Goal: Task Accomplishment & Management: Use online tool/utility

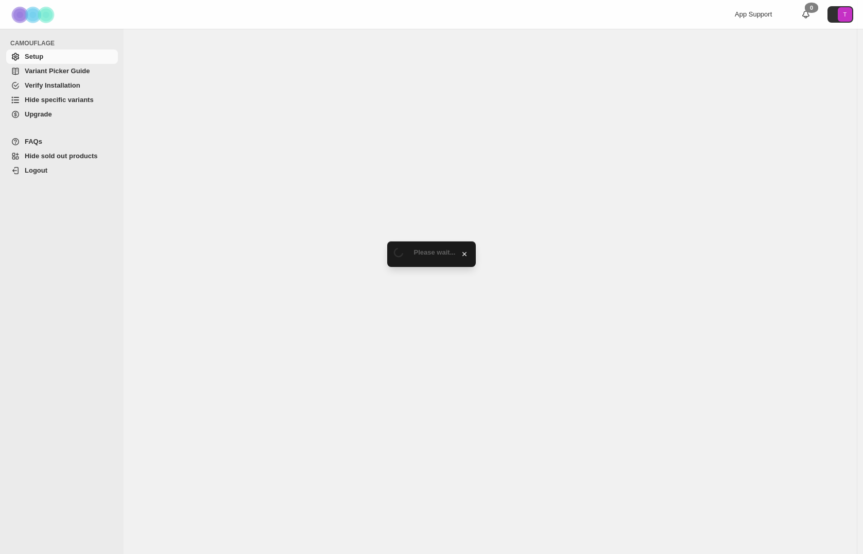
click at [56, 98] on span "Hide specific variants" at bounding box center [59, 100] width 69 height 8
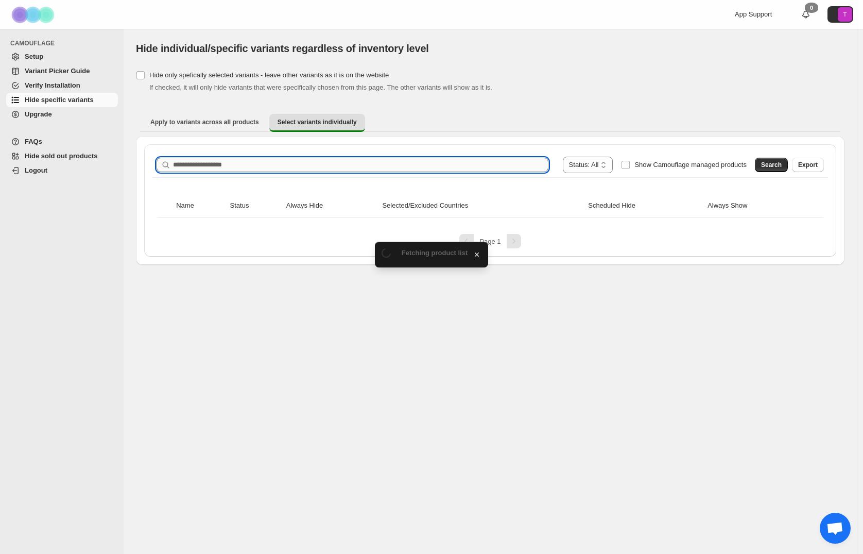
click at [227, 165] on input "Search product name" at bounding box center [360, 165] width 375 height 14
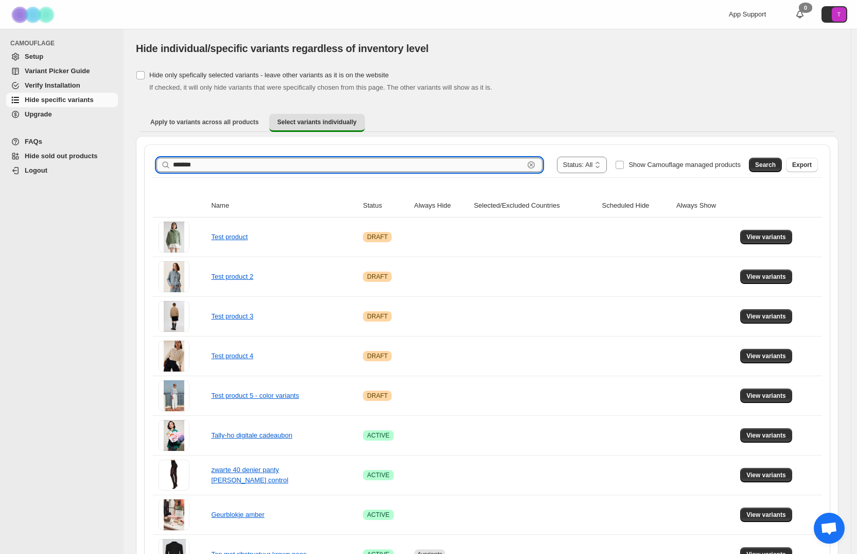
type input "*******"
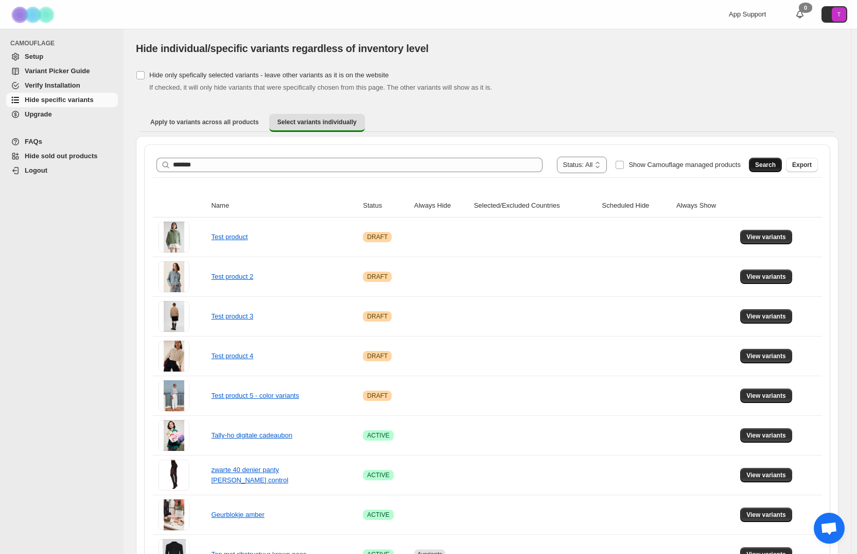
click at [758, 158] on button "Search" at bounding box center [765, 165] width 33 height 14
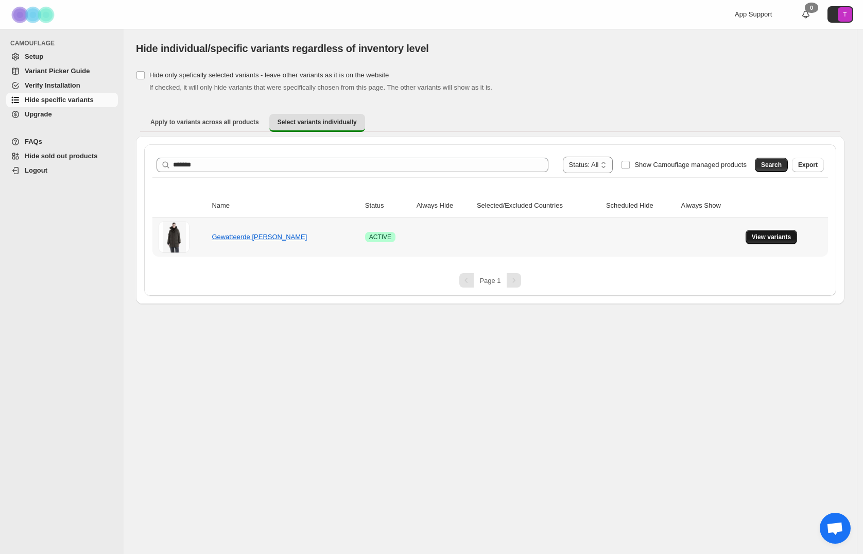
click at [760, 241] on button "View variants" at bounding box center [772, 237] width 52 height 14
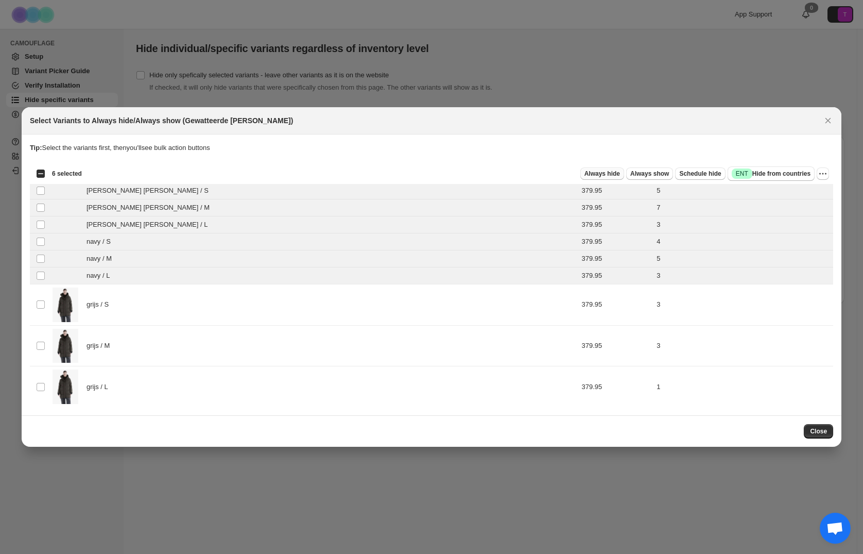
click at [598, 172] on span "Always hide" at bounding box center [602, 173] width 36 height 8
click at [815, 431] on span "Close" at bounding box center [818, 431] width 17 height 8
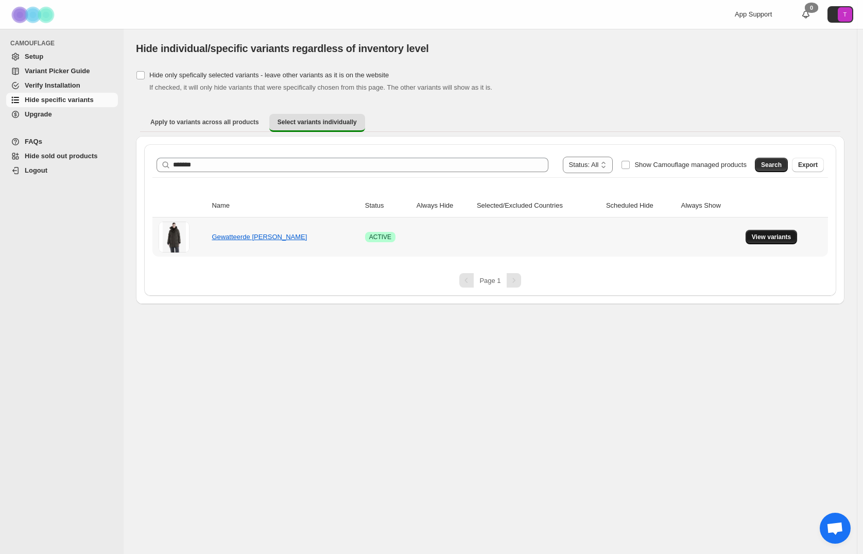
click at [759, 241] on button "View variants" at bounding box center [772, 237] width 52 height 14
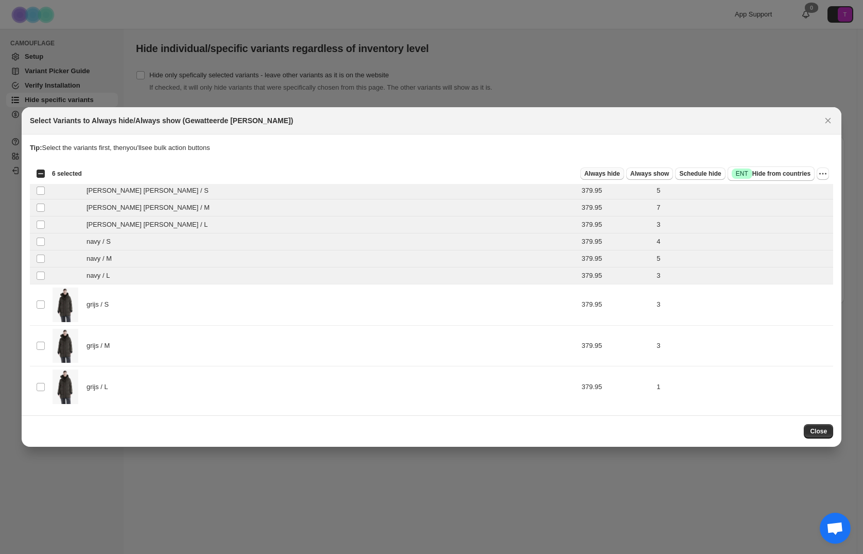
click at [598, 171] on span "Always hide" at bounding box center [602, 173] width 36 height 8
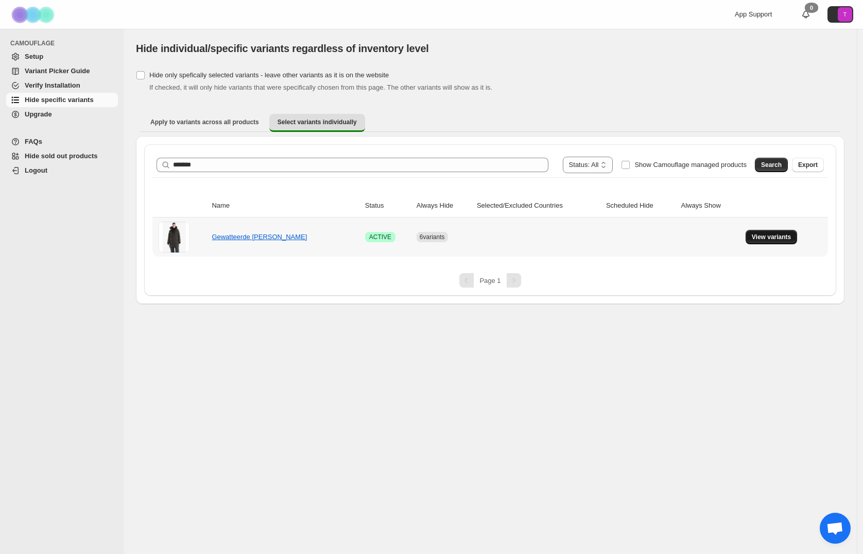
click at [766, 236] on span "View variants" at bounding box center [772, 237] width 40 height 8
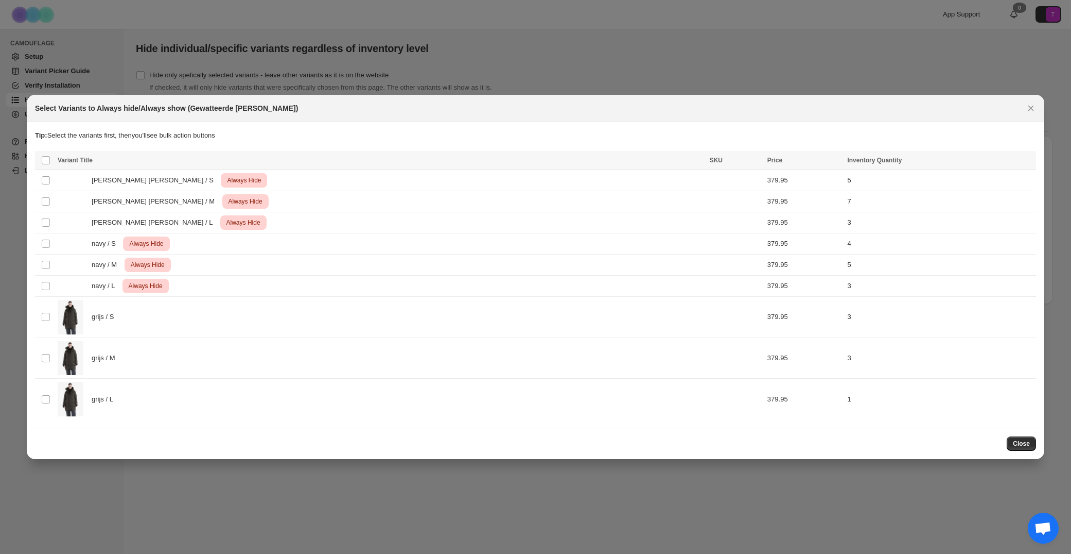
click at [862, 109] on icon "Close" at bounding box center [1031, 108] width 10 height 10
